Goal: Navigation & Orientation: Find specific page/section

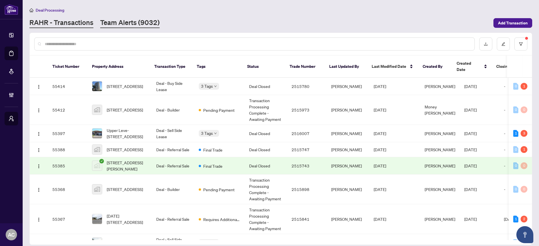
click at [118, 23] on link "Team Alerts (9032)" at bounding box center [129, 23] width 59 height 10
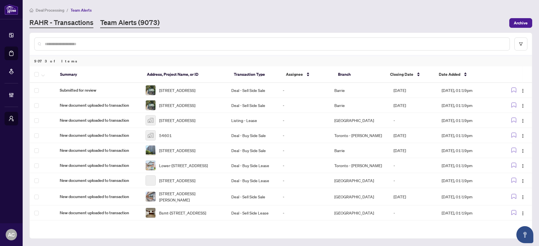
click at [72, 24] on link "RAHR - Transactions" at bounding box center [61, 23] width 64 height 10
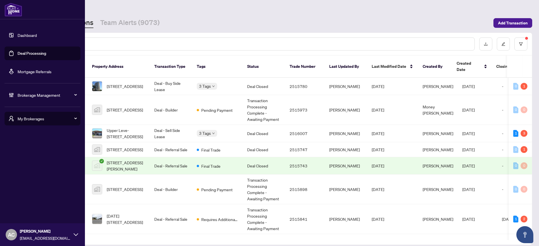
click at [34, 94] on span "Brokerage Management" at bounding box center [47, 95] width 59 height 6
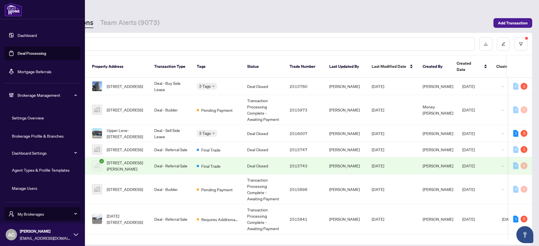
click at [27, 187] on link "Manage Users" at bounding box center [24, 187] width 25 height 5
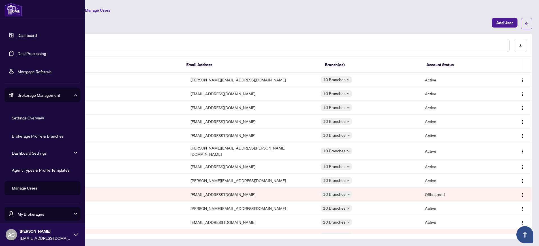
click at [36, 95] on span "Brokerage Management" at bounding box center [47, 95] width 59 height 6
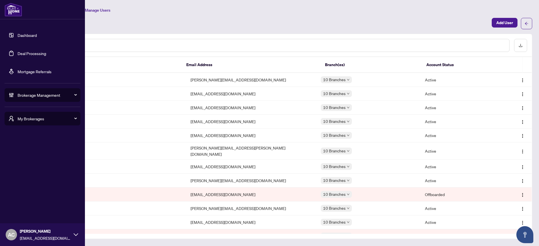
click at [36, 95] on span "Brokerage Management" at bounding box center [47, 95] width 59 height 6
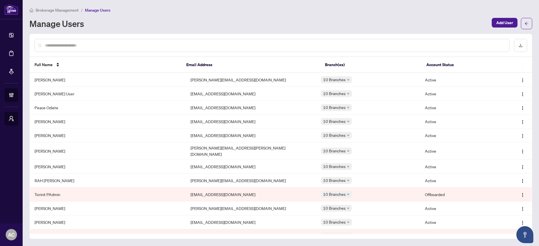
click at [65, 10] on span "Brokerage Management" at bounding box center [57, 10] width 43 height 5
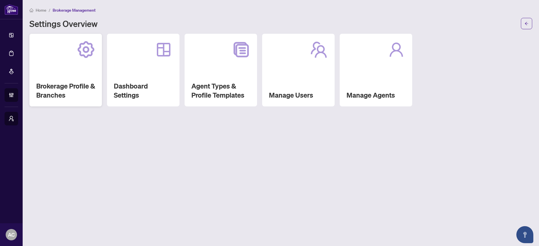
click at [58, 84] on h2 "Brokerage Profile & Branches" at bounding box center [65, 90] width 59 height 18
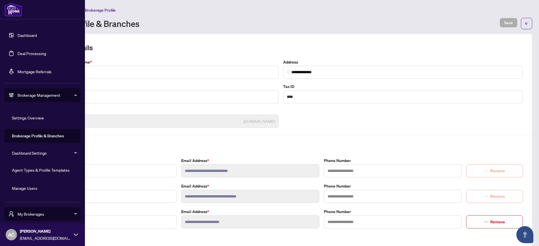
click at [35, 33] on link "Dashboard" at bounding box center [27, 35] width 19 height 5
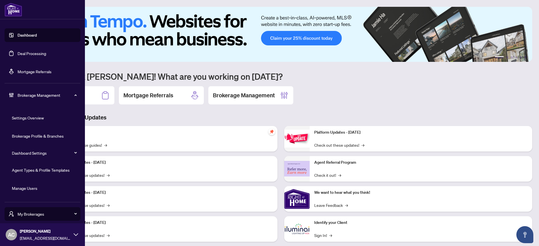
click at [27, 153] on link "Dashboard Settings" at bounding box center [29, 152] width 35 height 5
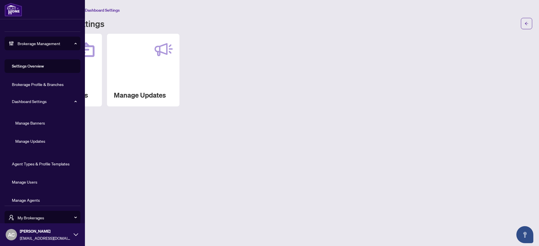
scroll to position [57, 0]
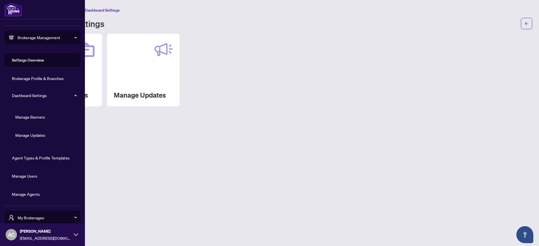
click at [25, 95] on link "Dashboard Settings" at bounding box center [29, 95] width 35 height 5
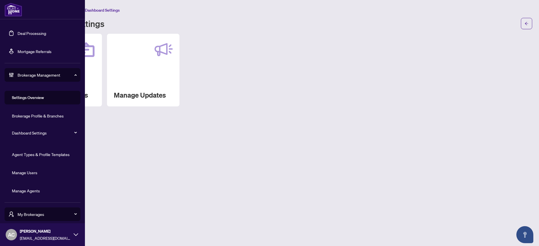
scroll to position [16, 0]
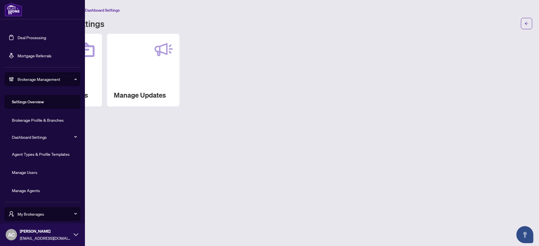
click at [35, 119] on link "Brokerage Profile & Branches" at bounding box center [38, 119] width 52 height 5
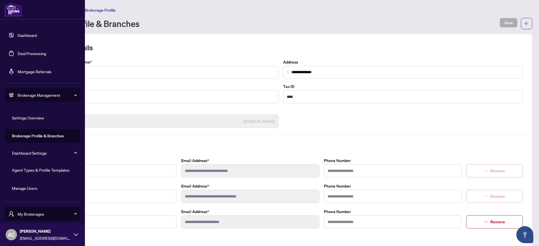
click at [40, 213] on span "My Brokerages" at bounding box center [47, 213] width 59 height 6
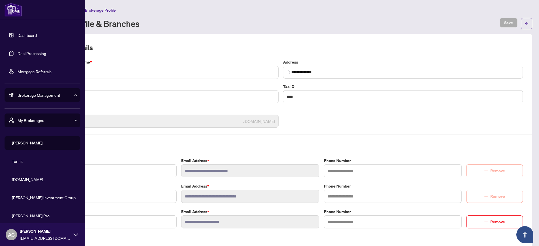
click at [20, 176] on span "[DOMAIN_NAME]" at bounding box center [44, 179] width 65 height 6
